Goal: Information Seeking & Learning: Learn about a topic

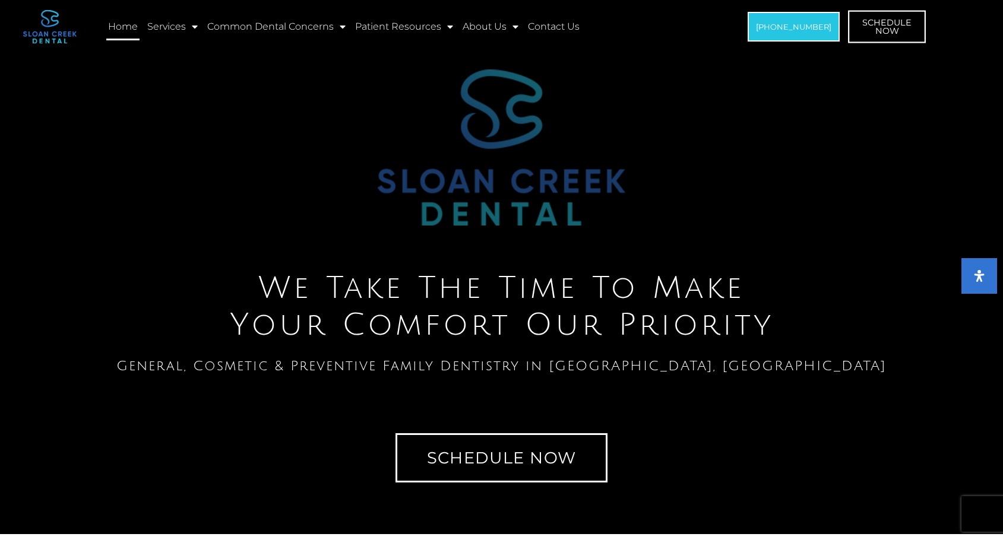
click at [894, 30] on span "Schedule Now" at bounding box center [887, 26] width 49 height 17
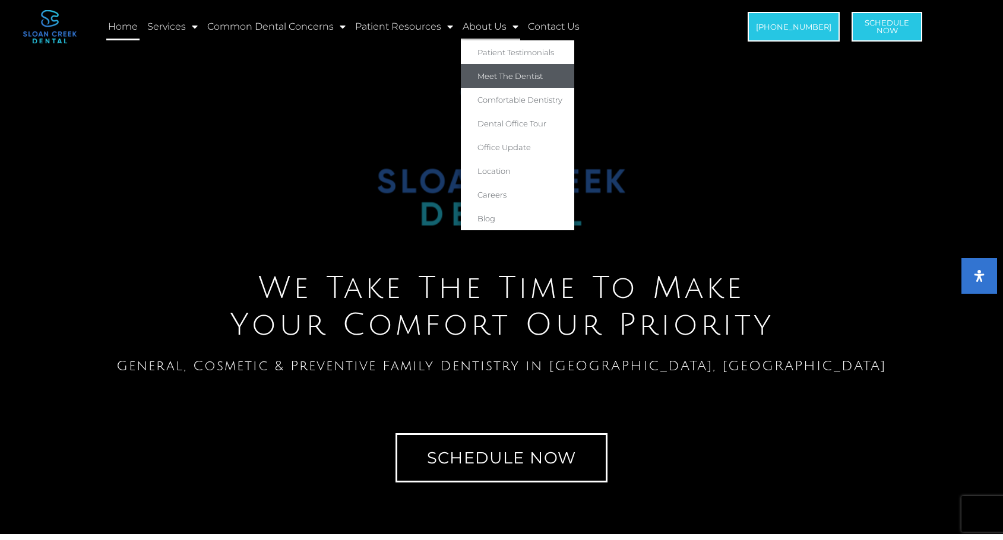
click at [529, 75] on link "Meet The Dentist" at bounding box center [517, 76] width 113 height 24
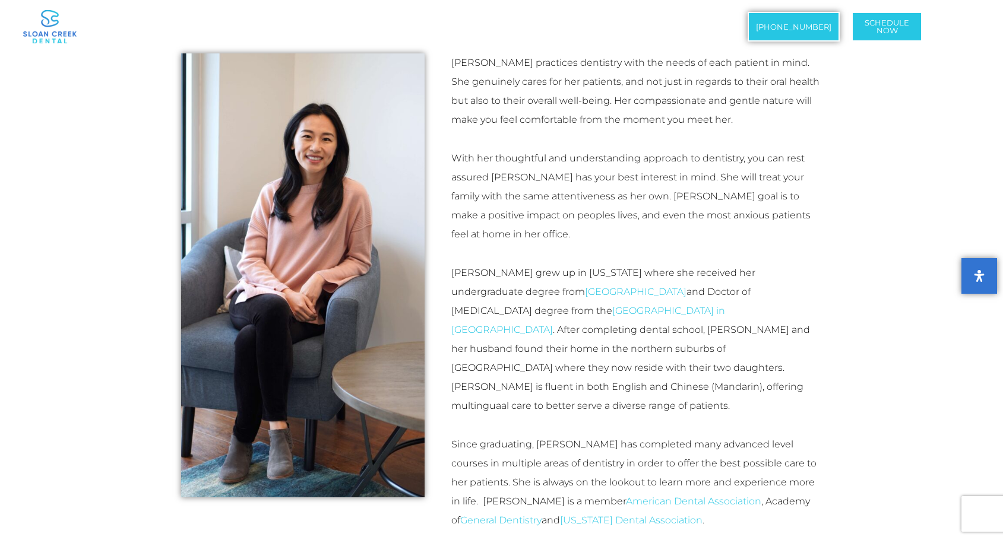
scroll to position [416, 0]
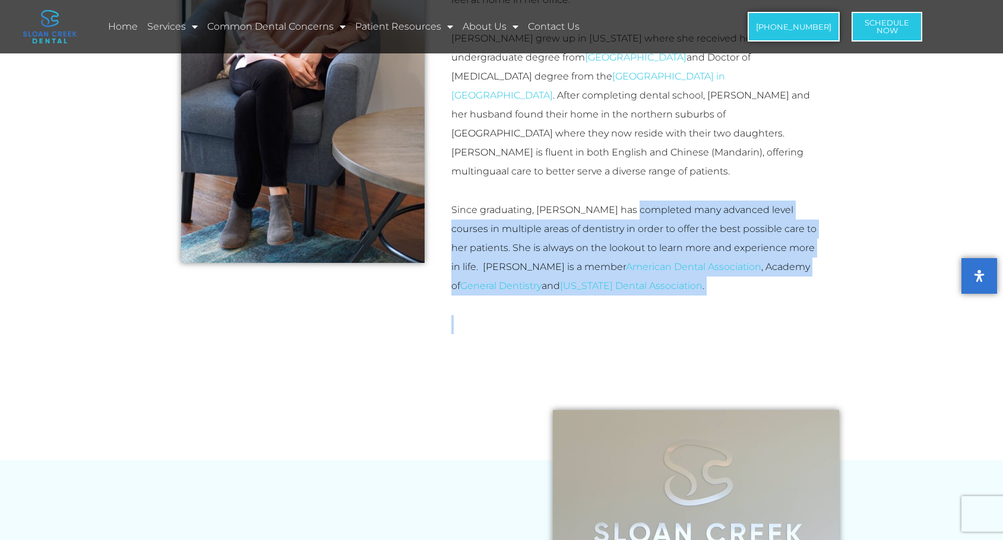
drag, startPoint x: 630, startPoint y: 179, endPoint x: 720, endPoint y: 295, distance: 146.4
click at [719, 295] on div "Dr. Tina Feng practices dentistry with the needs of each patient in mind. She g…" at bounding box center [636, 76] width 371 height 515
click at [720, 315] on p at bounding box center [636, 324] width 371 height 19
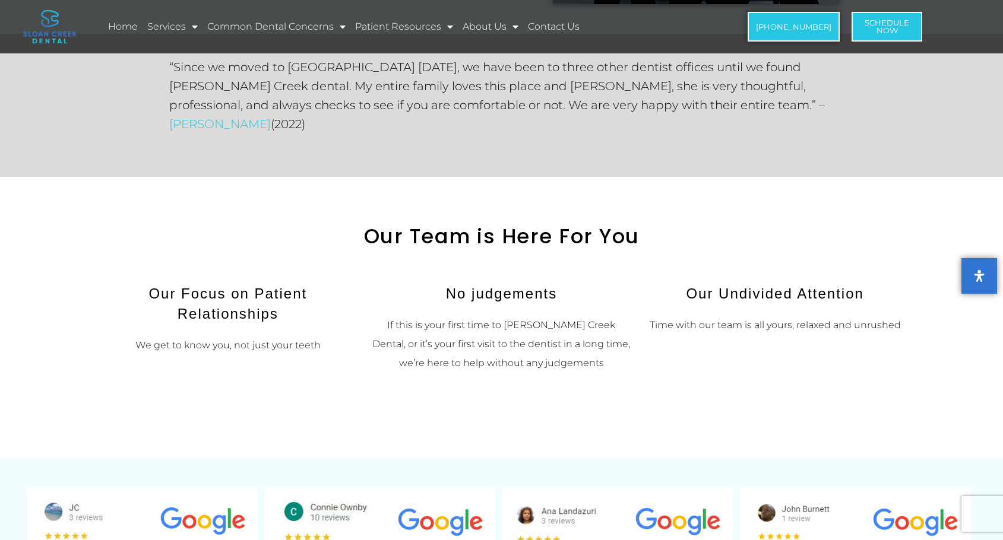
scroll to position [1188, 0]
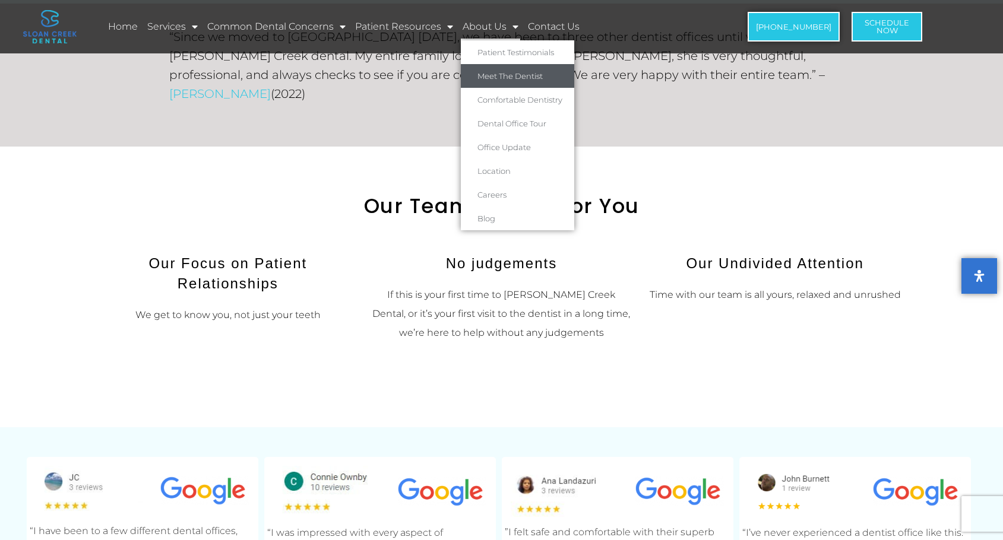
click at [494, 26] on link "About Us" at bounding box center [490, 26] width 59 height 27
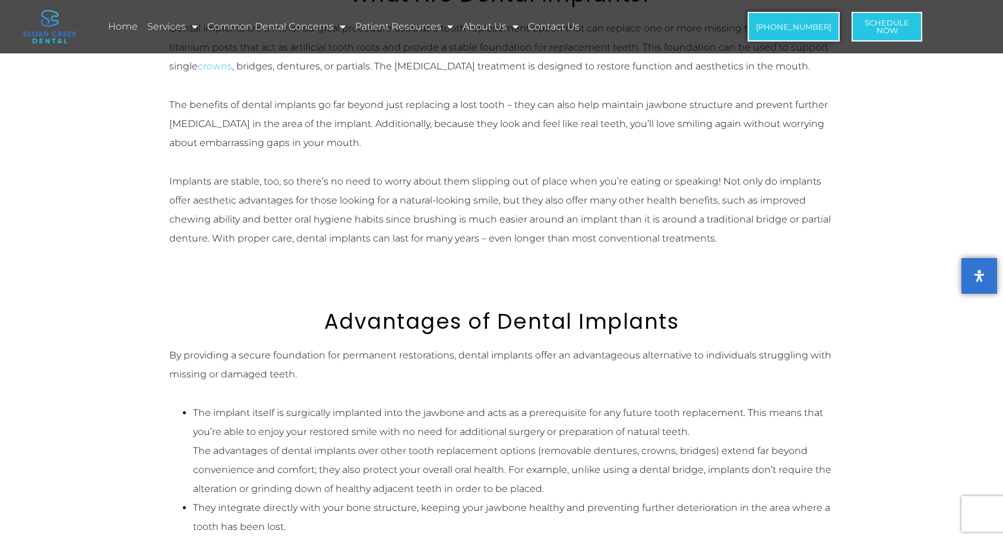
scroll to position [653, 0]
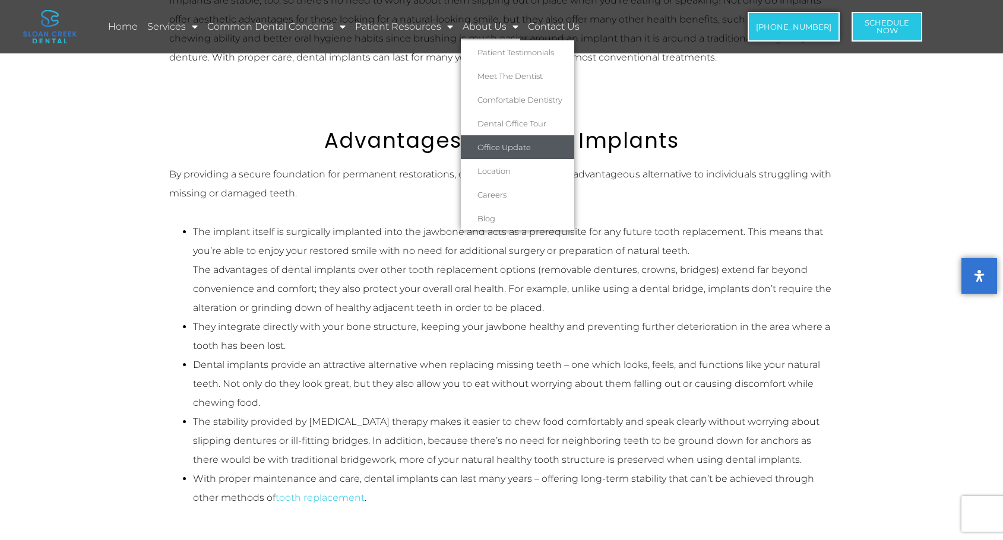
click at [523, 145] on link "Office Update" at bounding box center [517, 147] width 113 height 24
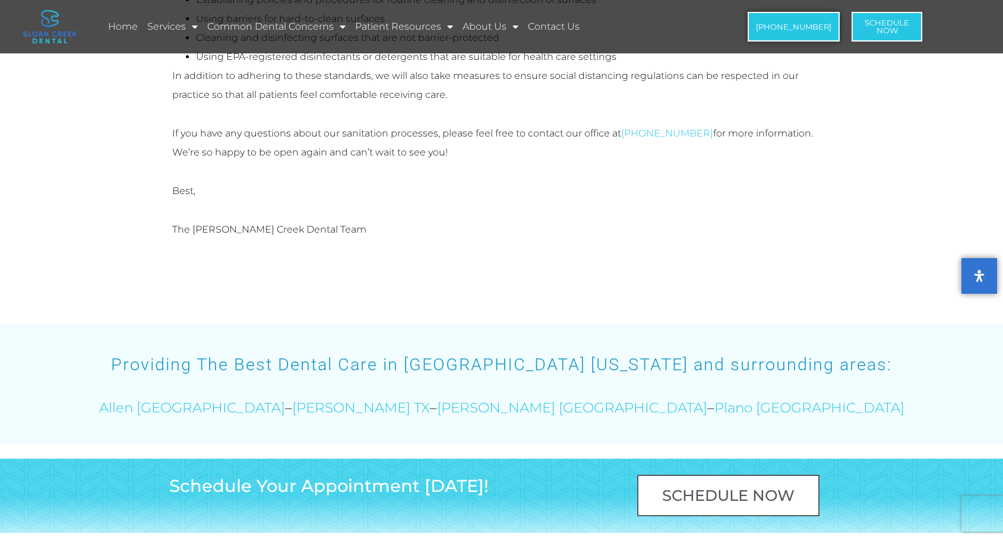
scroll to position [831, 0]
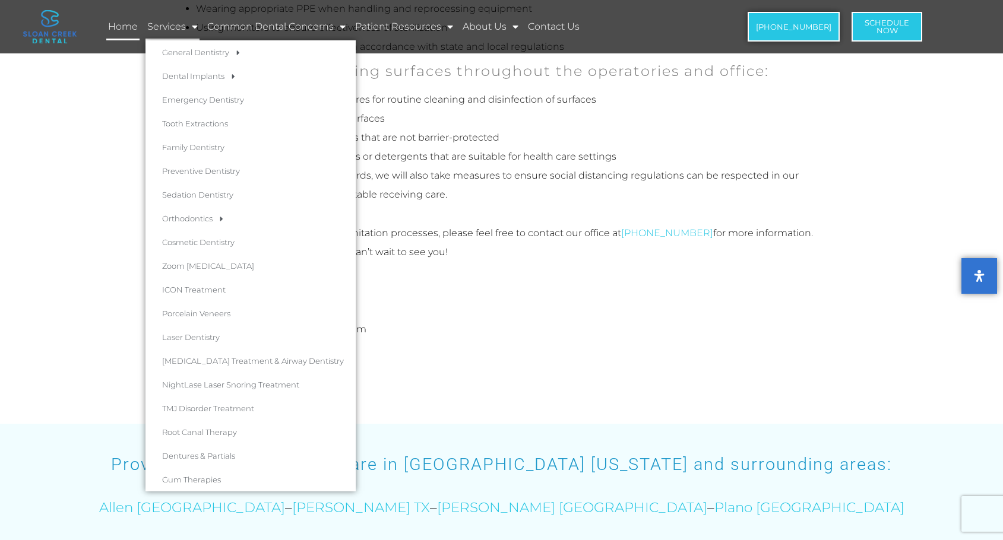
click at [119, 23] on link "Home" at bounding box center [122, 26] width 33 height 27
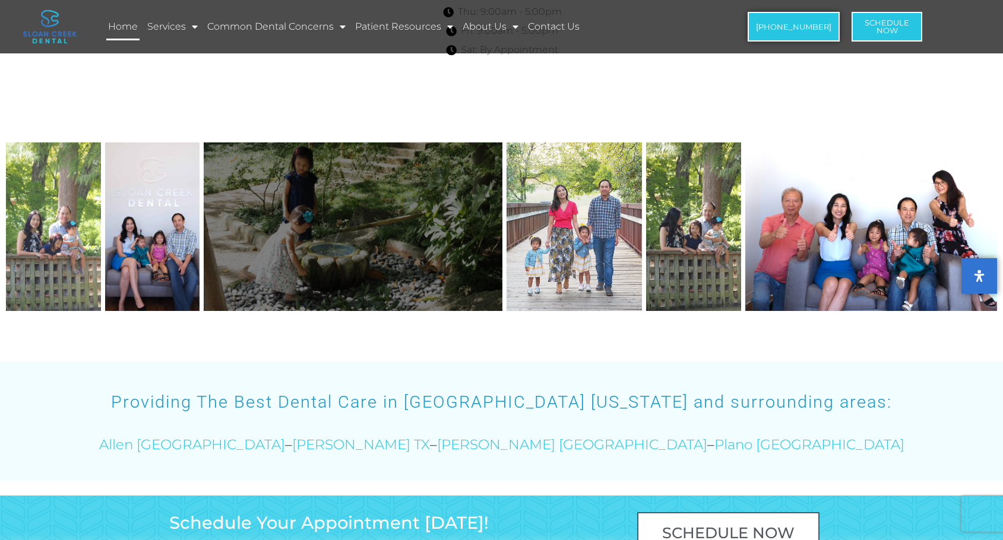
scroll to position [7076, 0]
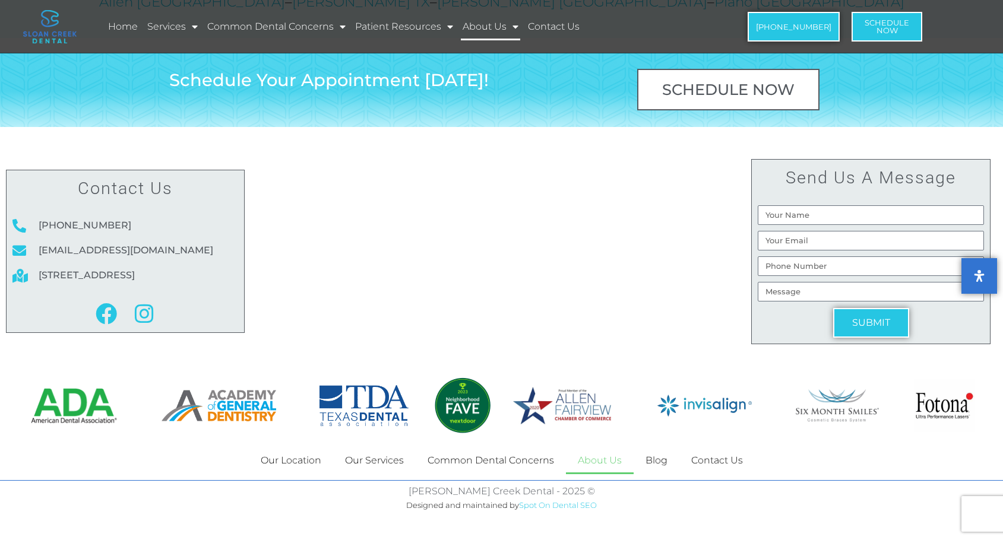
scroll to position [2737, 0]
